Goal: Task Accomplishment & Management: Manage account settings

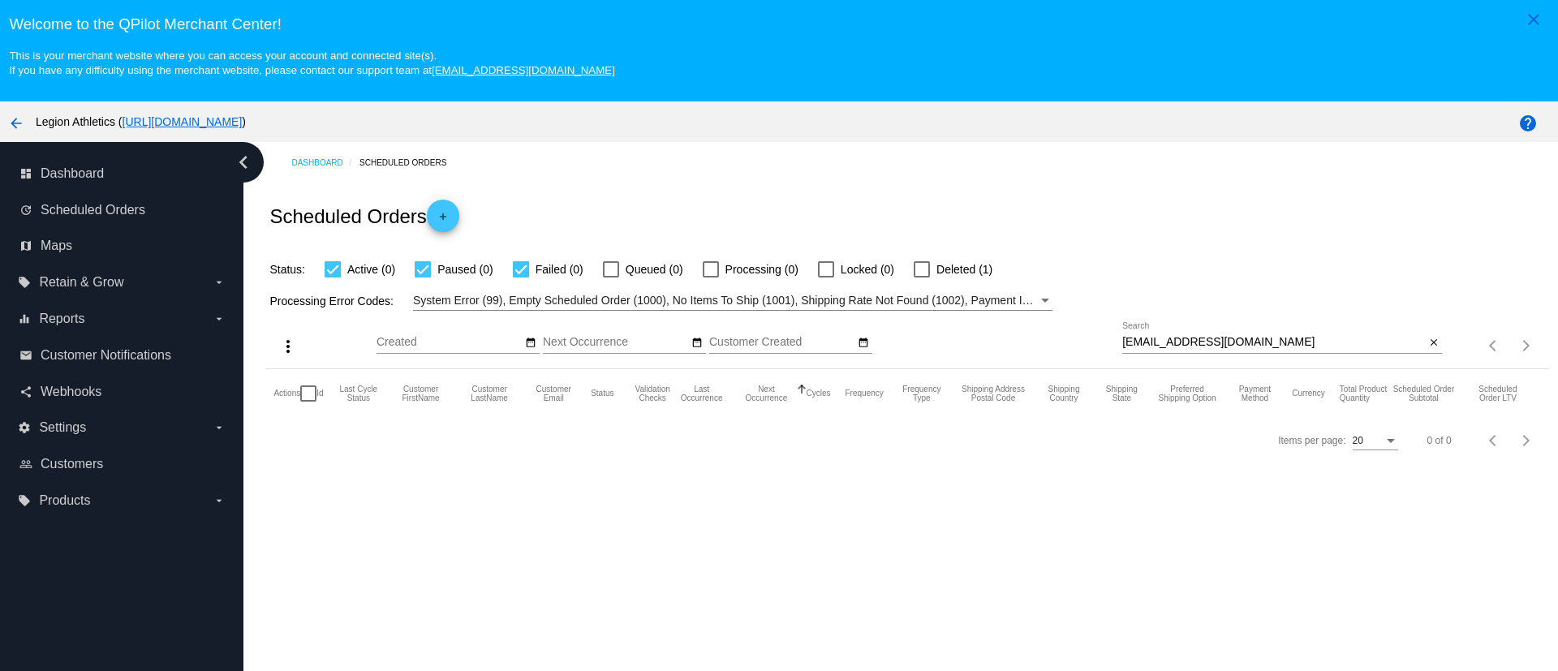
click at [1226, 346] on input "[EMAIL_ADDRESS][DOMAIN_NAME]" at bounding box center [1274, 342] width 303 height 13
paste input "meganevamark"
type input "[EMAIL_ADDRESS][DOMAIN_NAME]"
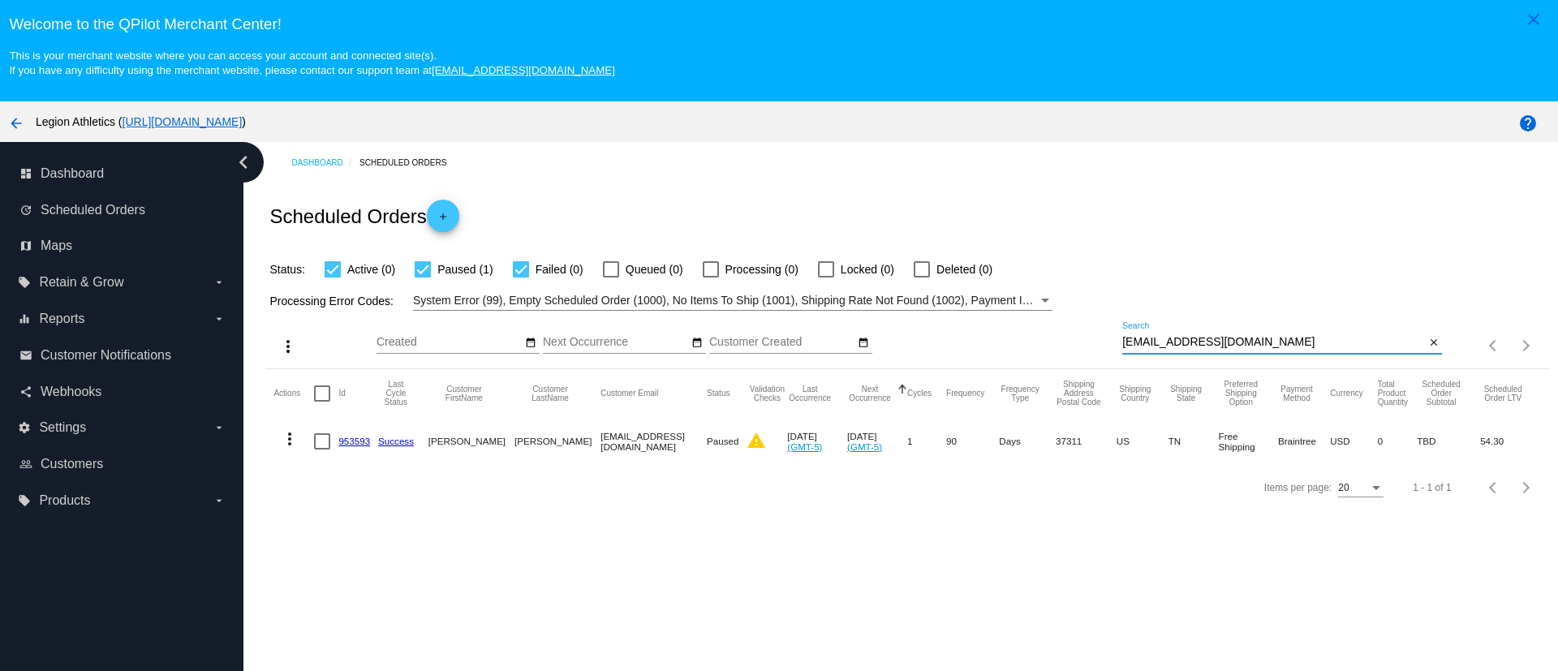
click at [289, 445] on mat-icon "more_vert" at bounding box center [289, 438] width 19 height 19
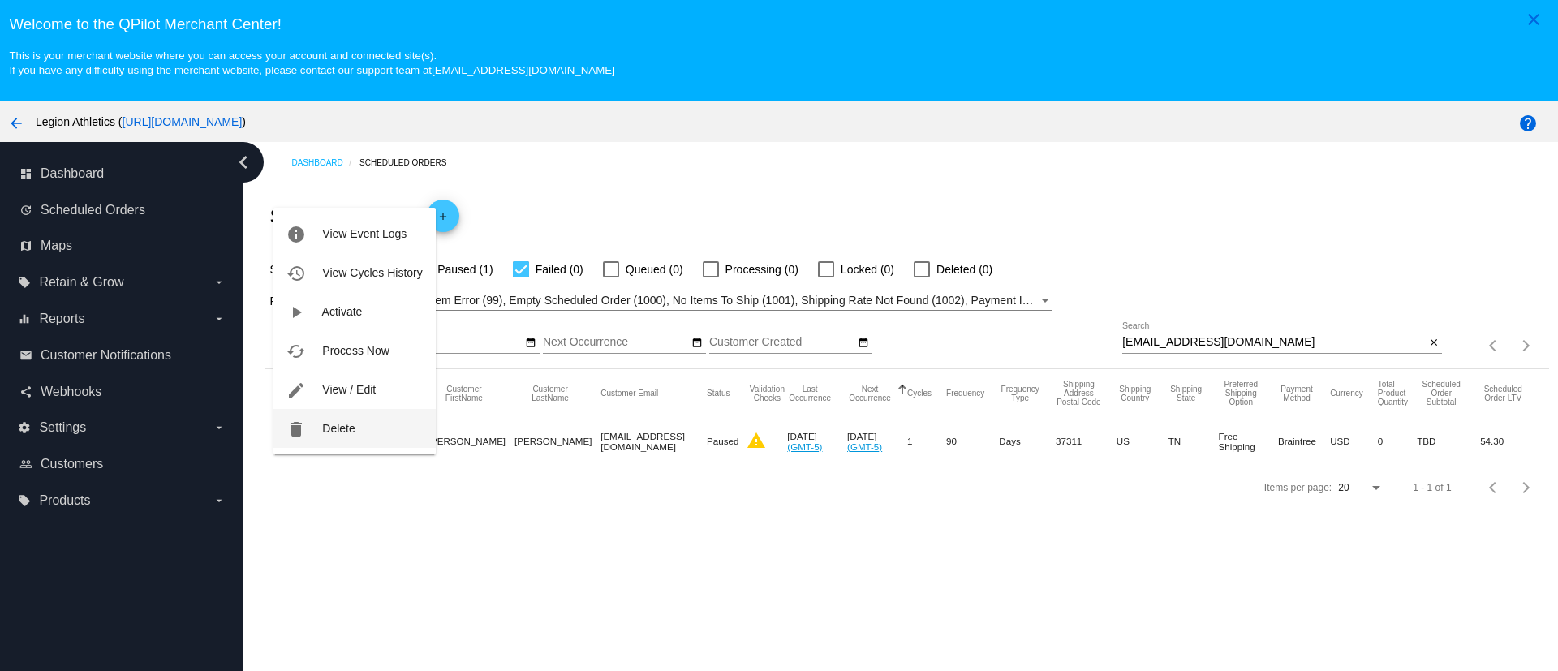
click at [344, 431] on span "Delete" at bounding box center [338, 428] width 32 height 13
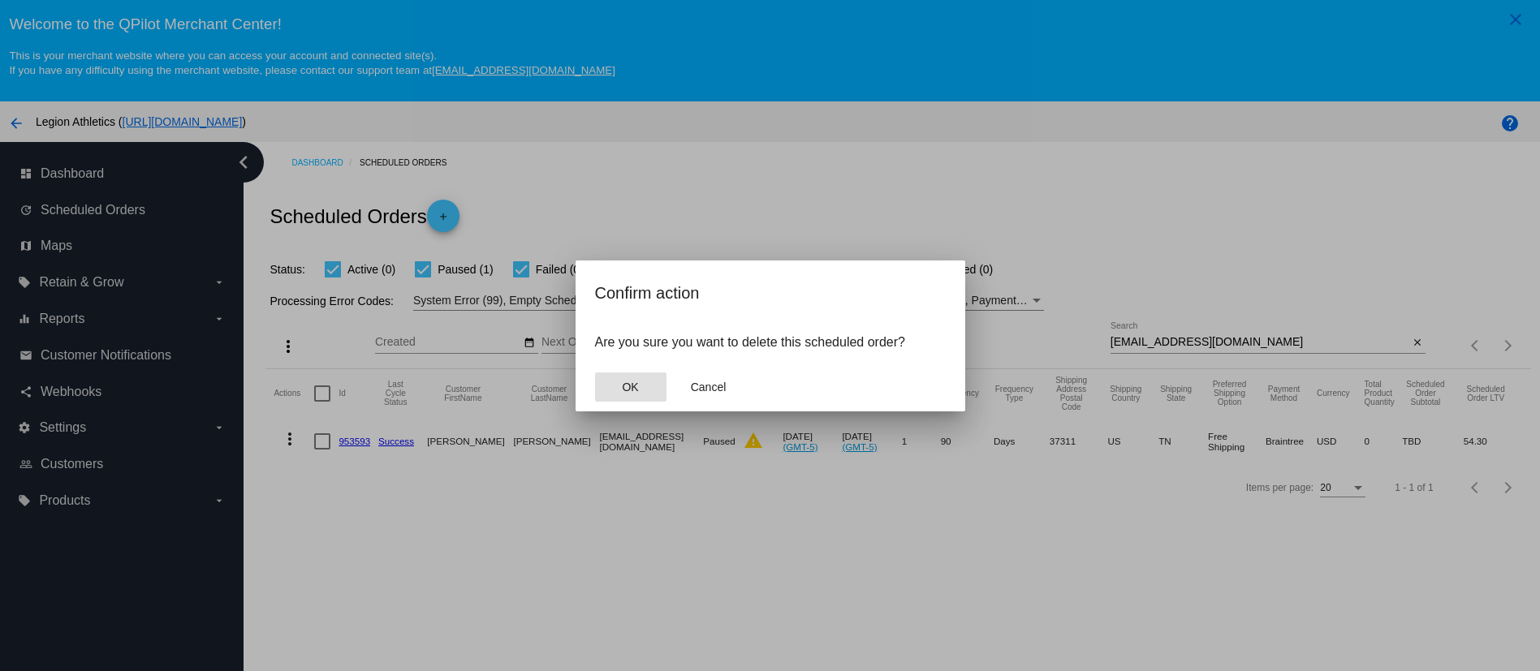
click at [644, 390] on button "OK" at bounding box center [630, 387] width 71 height 29
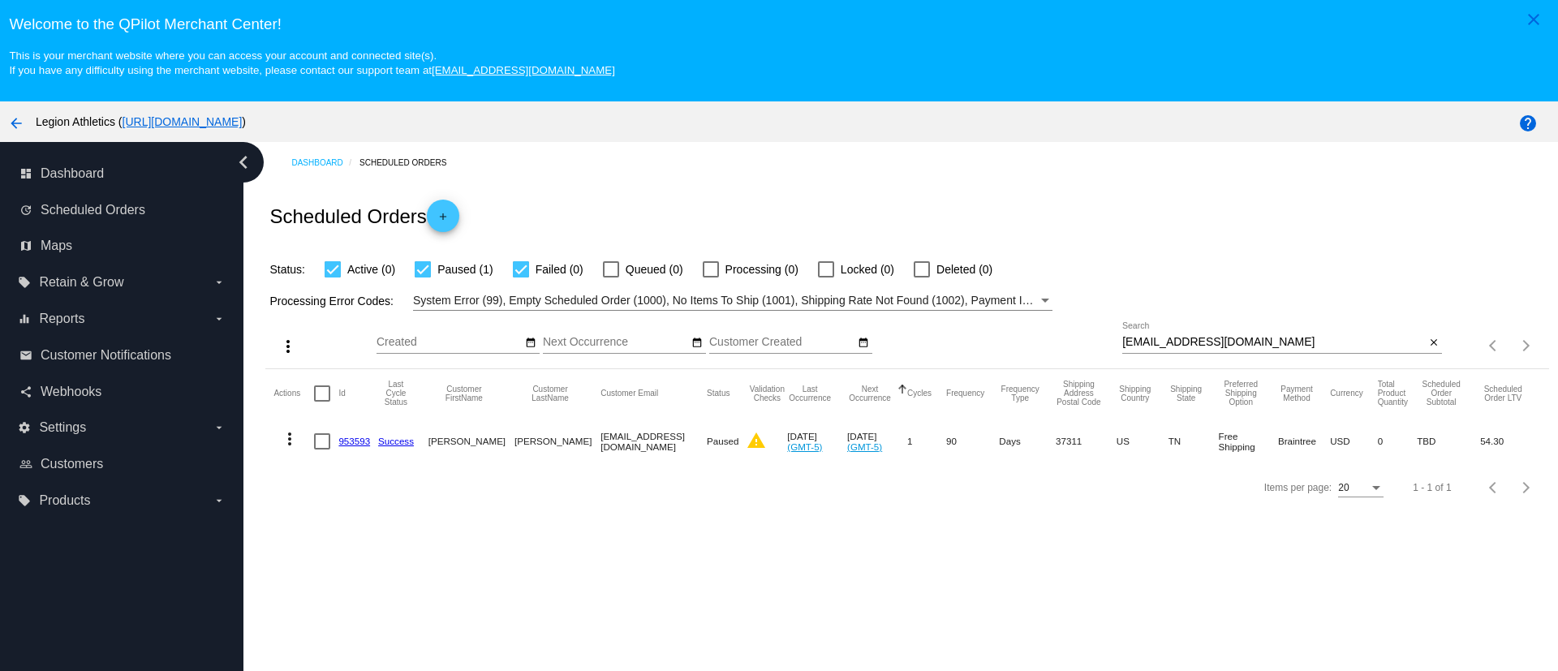
click at [1174, 336] on input "[EMAIL_ADDRESS][DOMAIN_NAME]" at bounding box center [1274, 342] width 303 height 13
click at [1176, 343] on input "[EMAIL_ADDRESS][DOMAIN_NAME]" at bounding box center [1274, 342] width 303 height 13
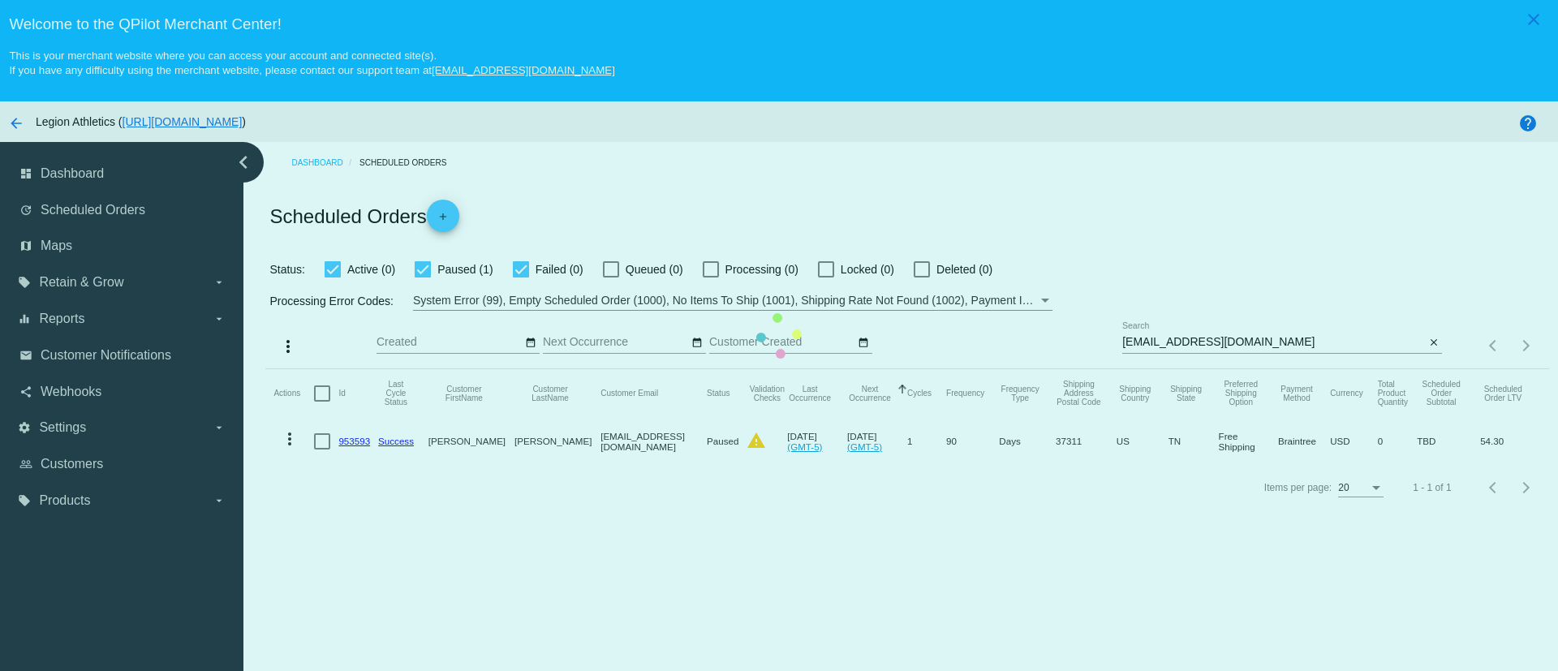
click at [617, 465] on mat-table "Actions Id Last Cycle Status Customer FirstName Customer LastName Customer Emai…" at bounding box center [906, 417] width 1283 height 96
